Goal: Information Seeking & Learning: Learn about a topic

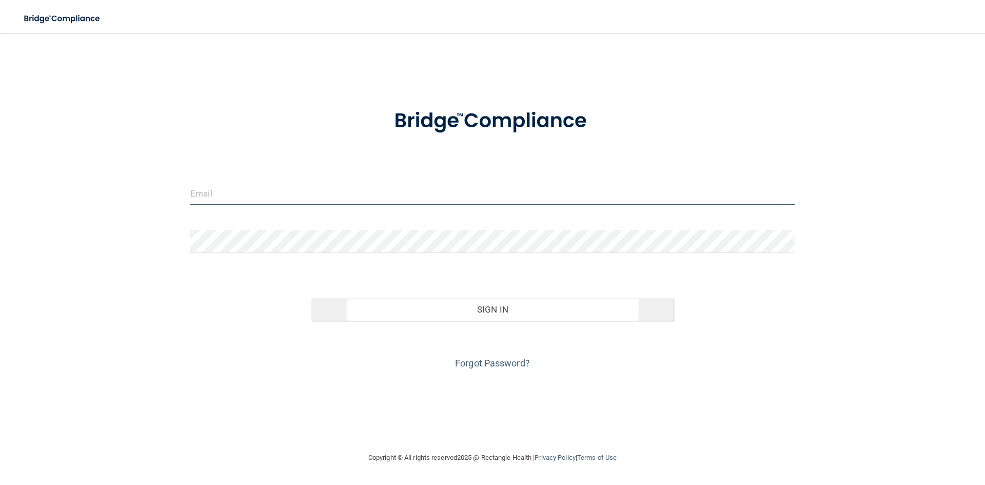
type input "[EMAIL_ADDRESS][PERSON_NAME][DOMAIN_NAME]"
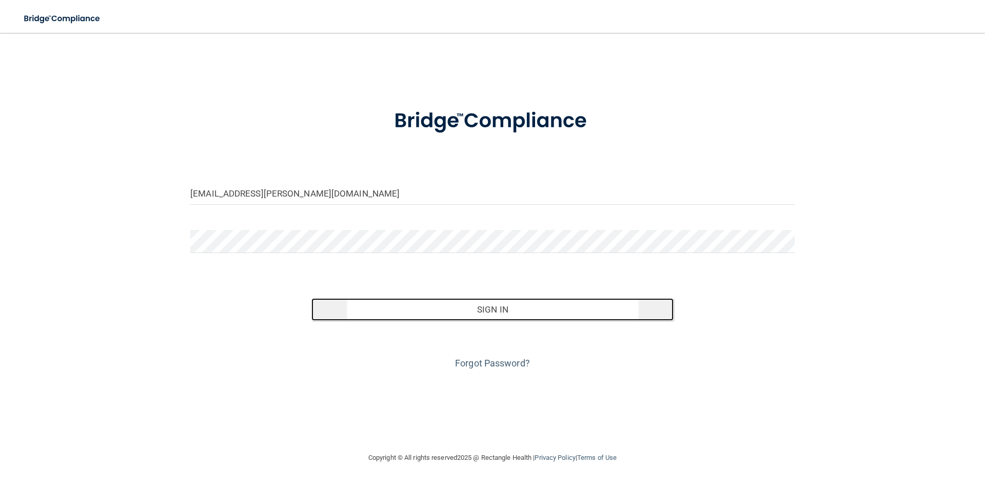
click at [417, 310] on button "Sign In" at bounding box center [492, 309] width 363 height 23
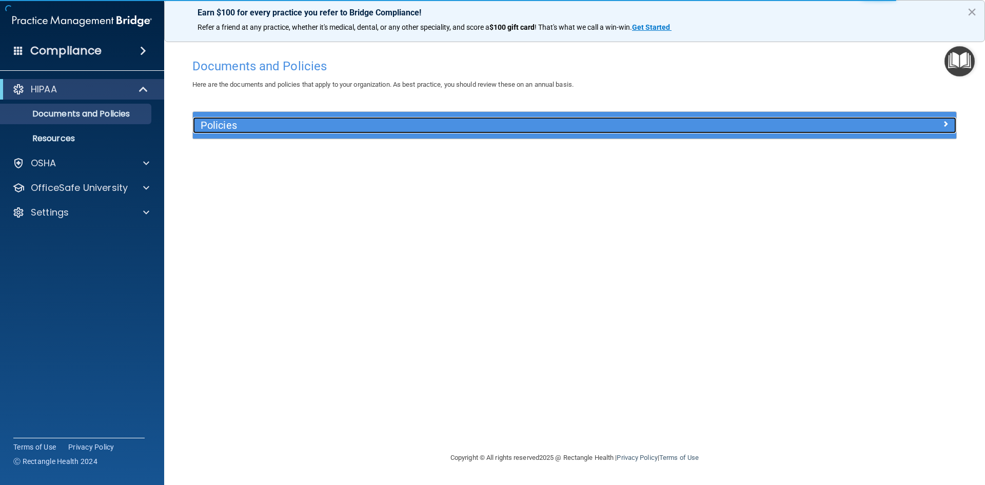
click at [375, 126] on h5 "Policies" at bounding box center [479, 125] width 557 height 11
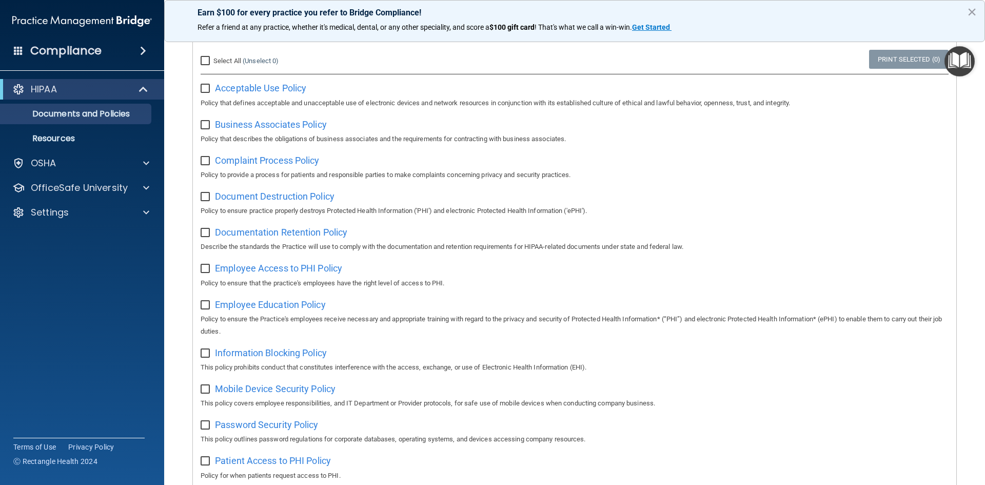
scroll to position [103, 0]
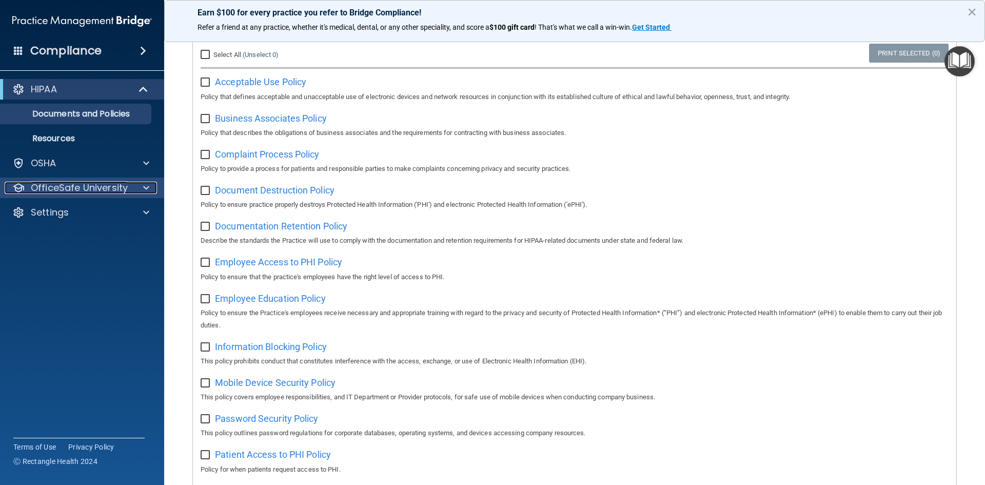
click at [100, 183] on p "OfficeSafe University" at bounding box center [79, 188] width 97 height 12
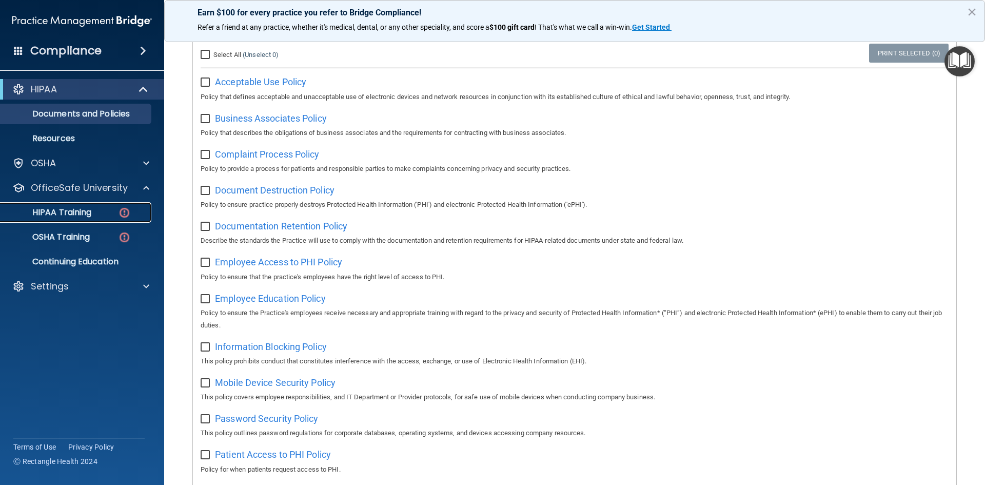
click at [73, 215] on p "HIPAA Training" at bounding box center [49, 212] width 85 height 10
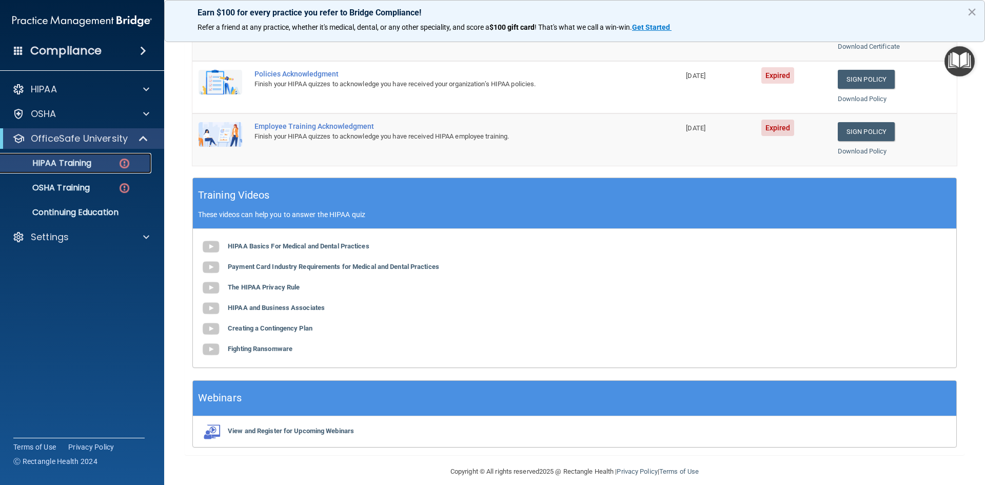
scroll to position [288, 0]
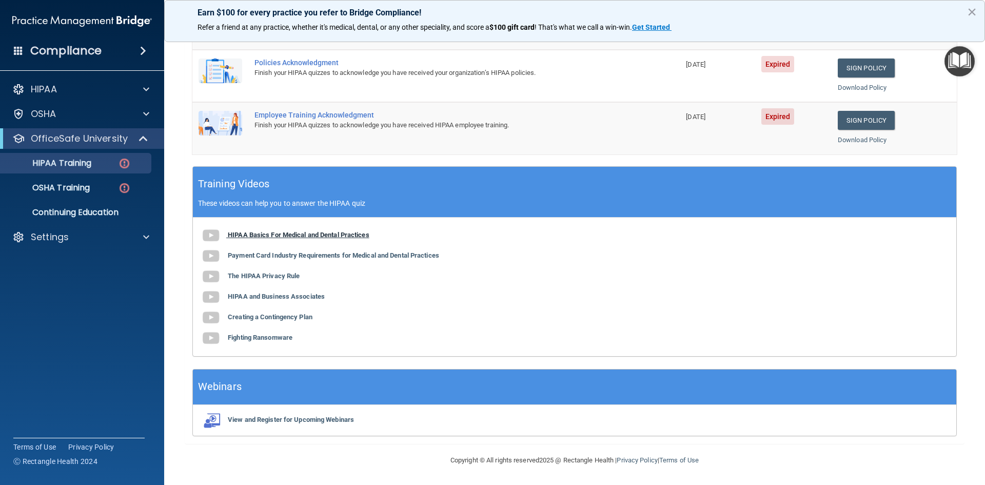
click at [243, 233] on b "HIPAA Basics For Medical and Dental Practices" at bounding box center [299, 235] width 142 height 8
